Goal: Information Seeking & Learning: Learn about a topic

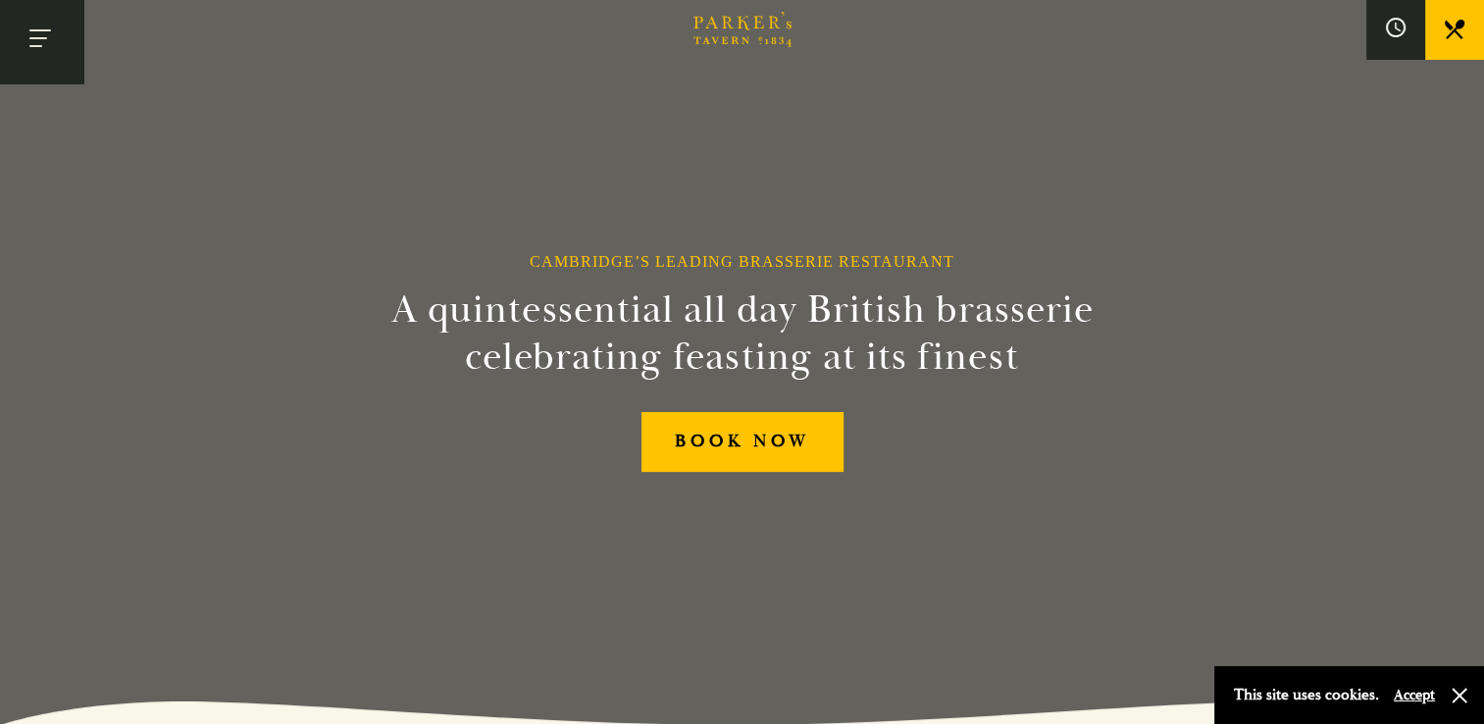
click at [75, 56] on button "Toggle navigation" at bounding box center [41, 41] width 83 height 83
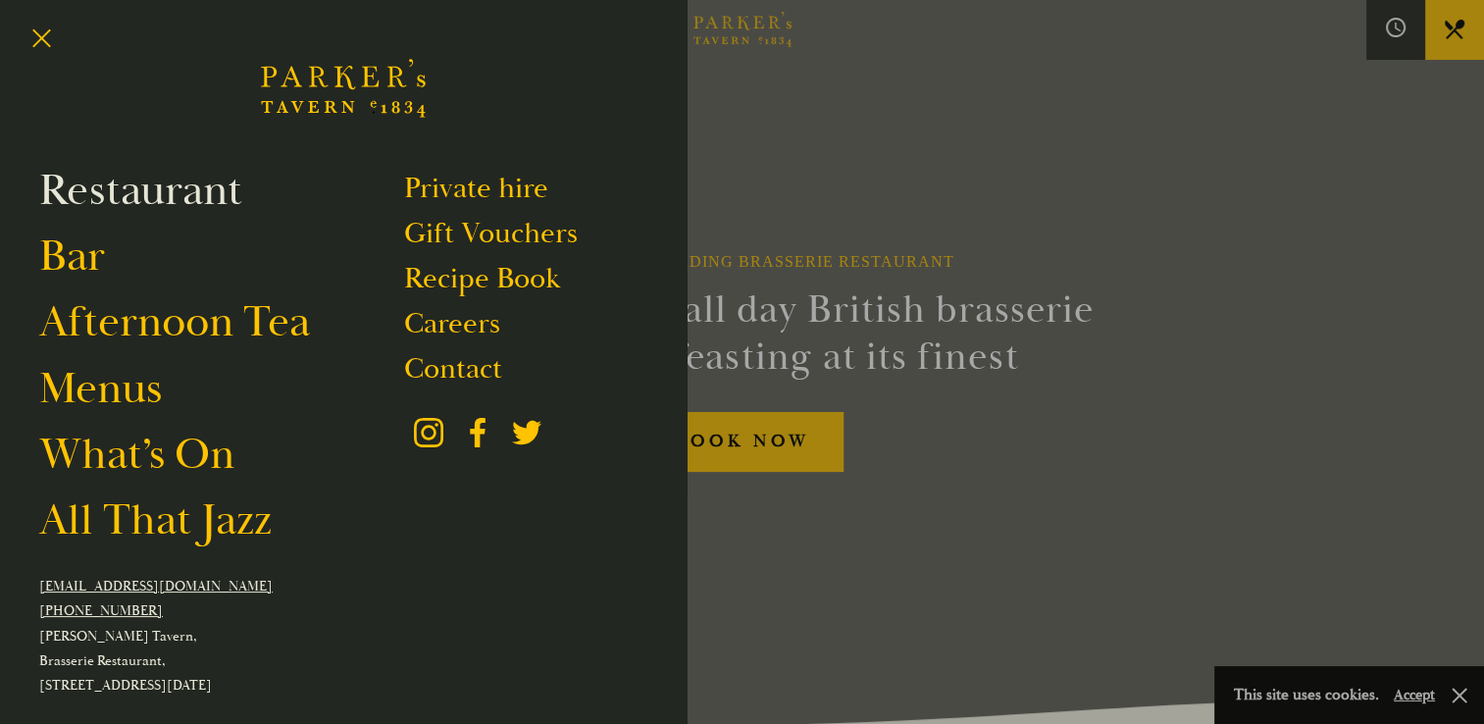
click at [93, 189] on link "Restaurant" at bounding box center [140, 190] width 203 height 55
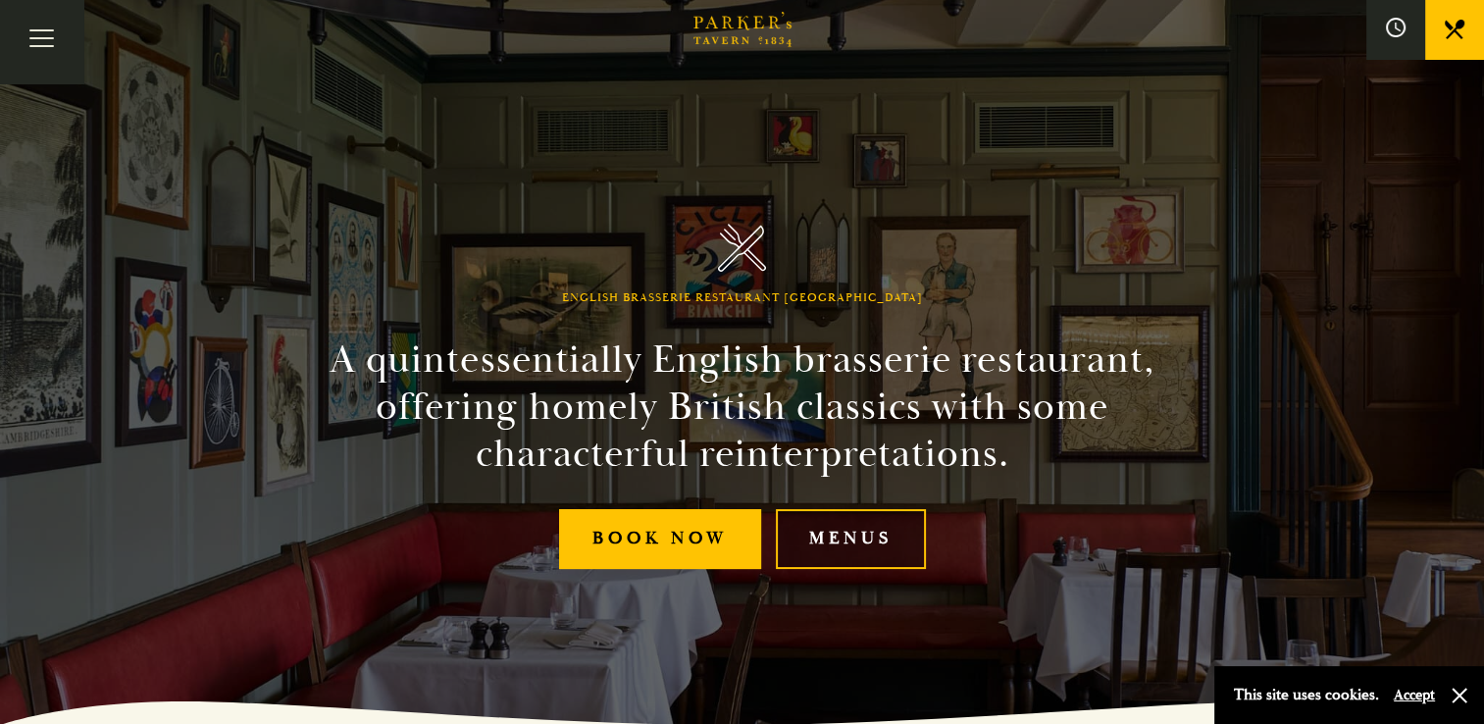
click at [876, 544] on link "Menus" at bounding box center [851, 539] width 150 height 60
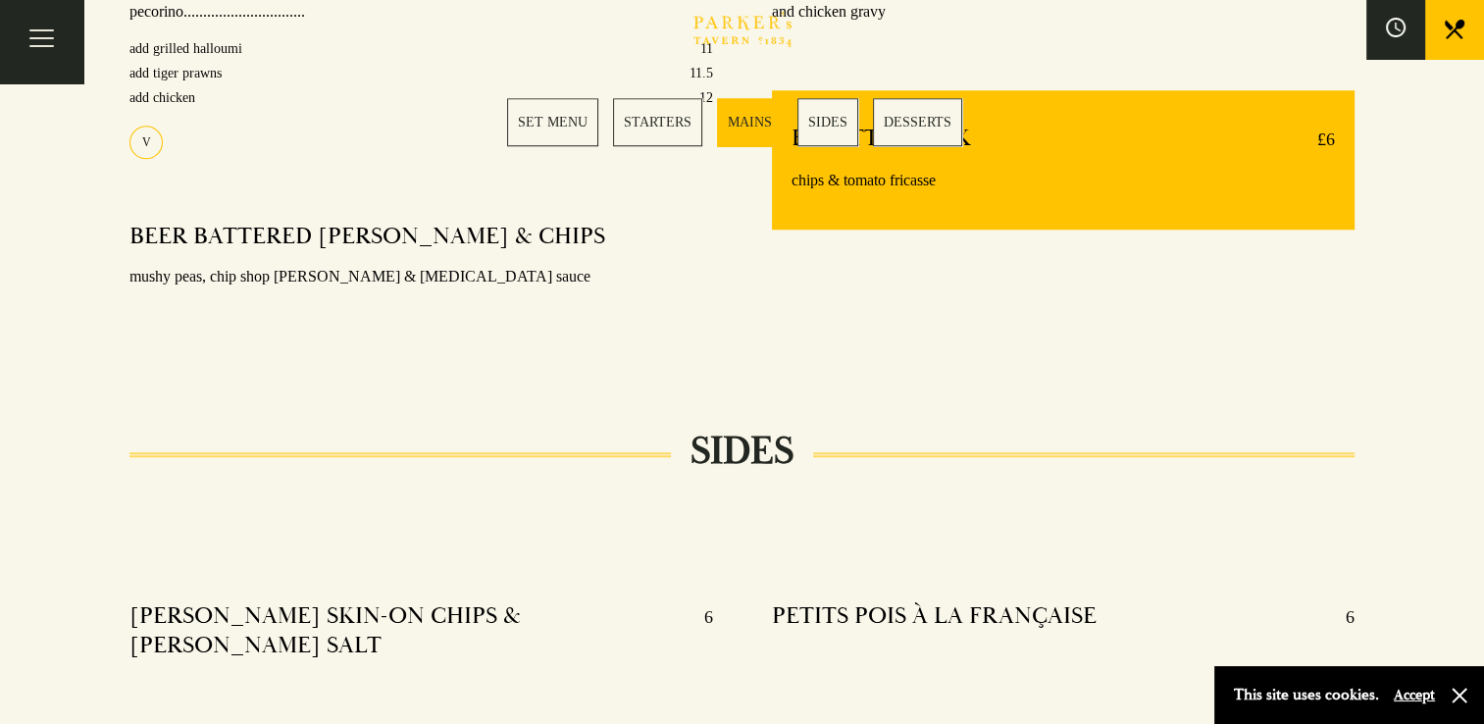
scroll to position [2158, 0]
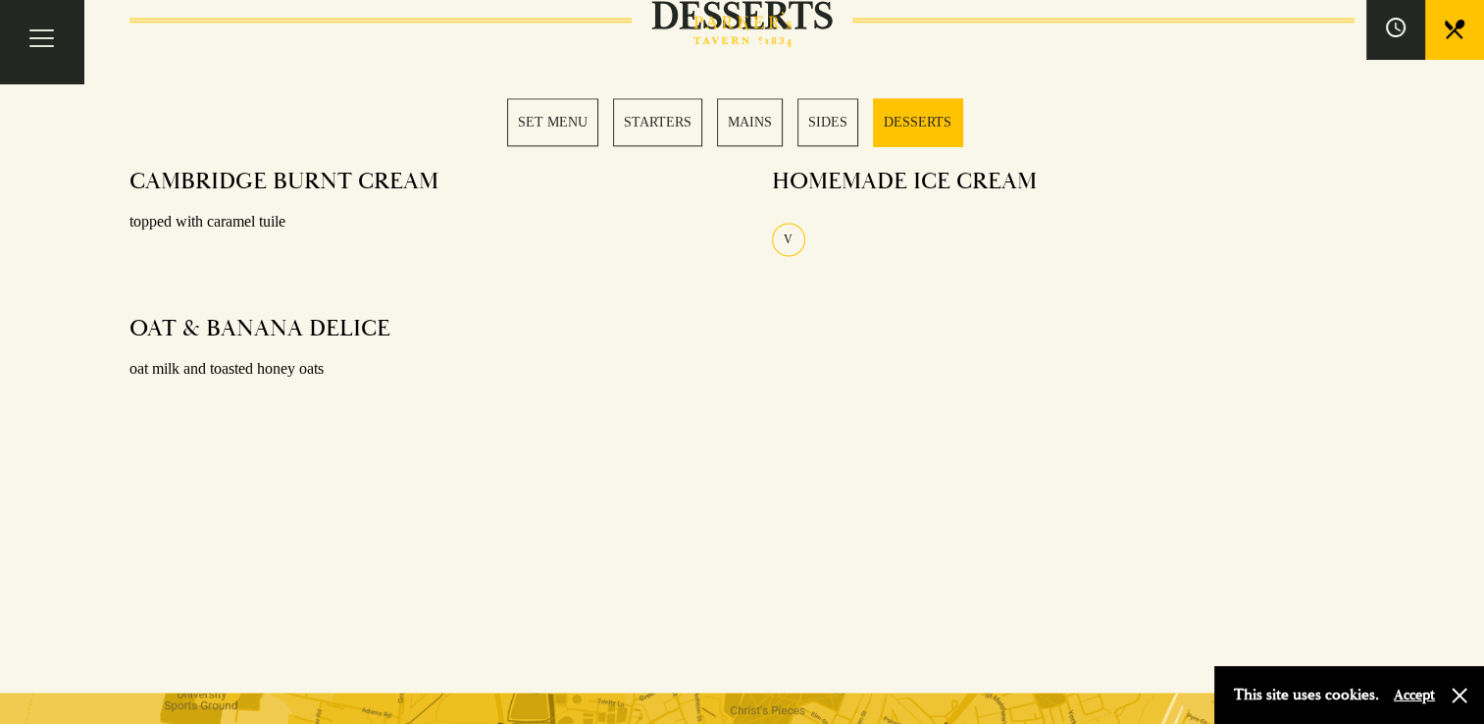
click at [757, 113] on link "MAINS" at bounding box center [750, 122] width 66 height 48
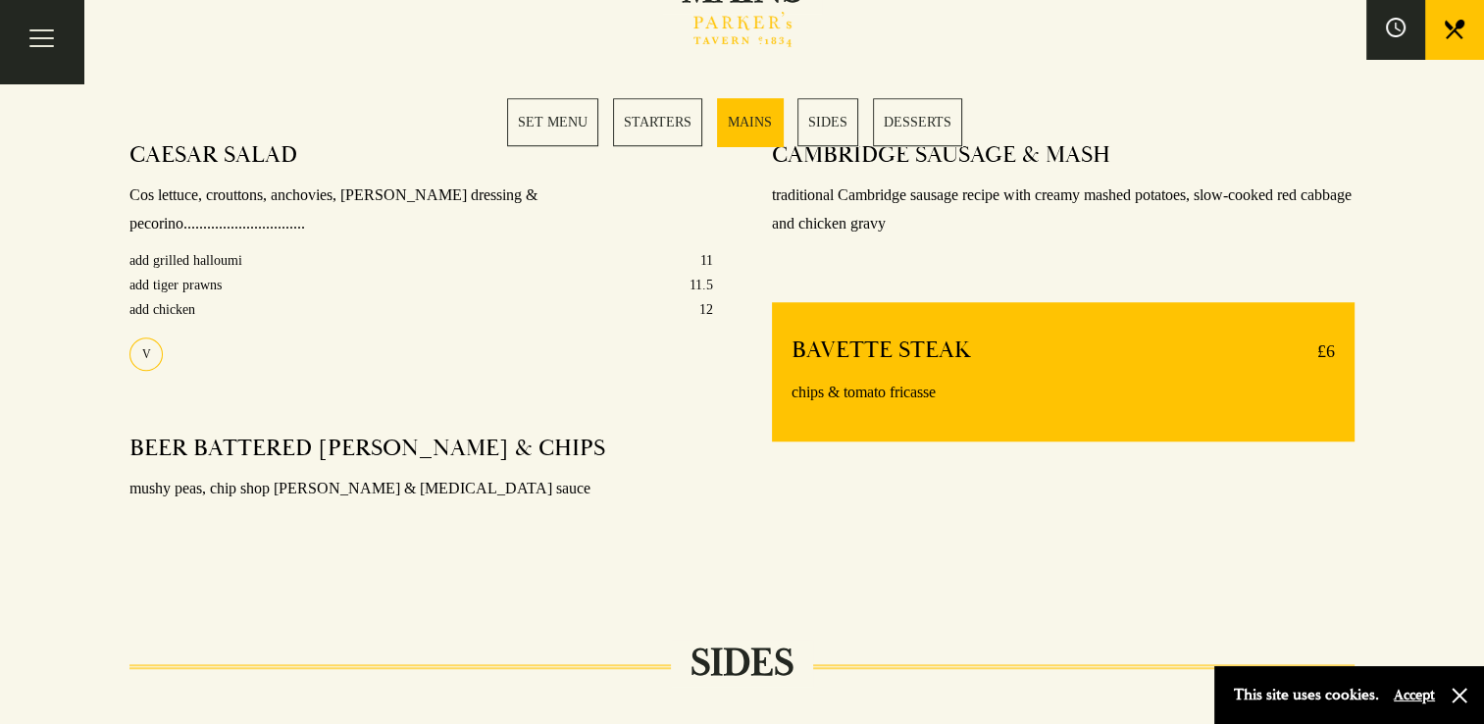
scroll to position [1566, 0]
